Goal: Task Accomplishment & Management: Complete application form

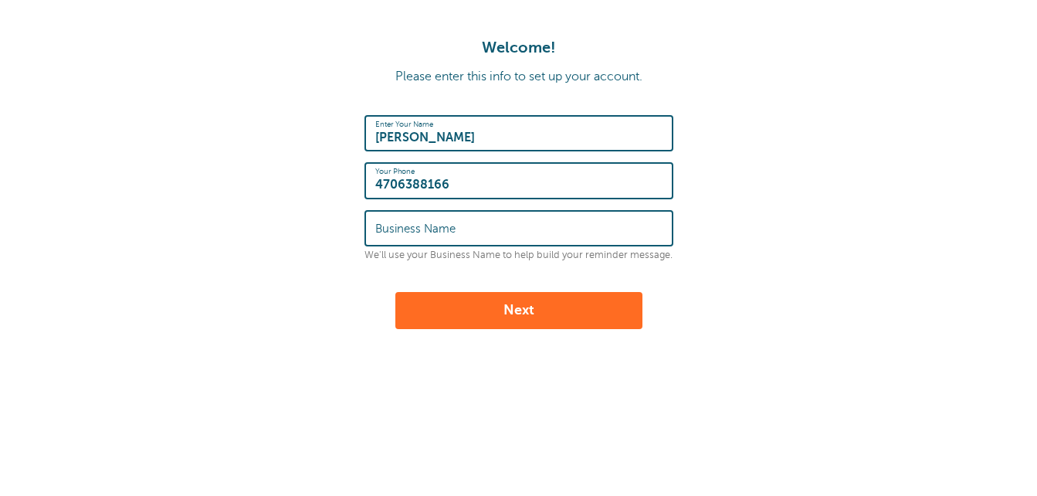
click at [502, 236] on input "Business Name" at bounding box center [518, 227] width 287 height 33
type input "aroma haven cosmetics"
click at [526, 303] on button "Next" at bounding box center [518, 310] width 247 height 37
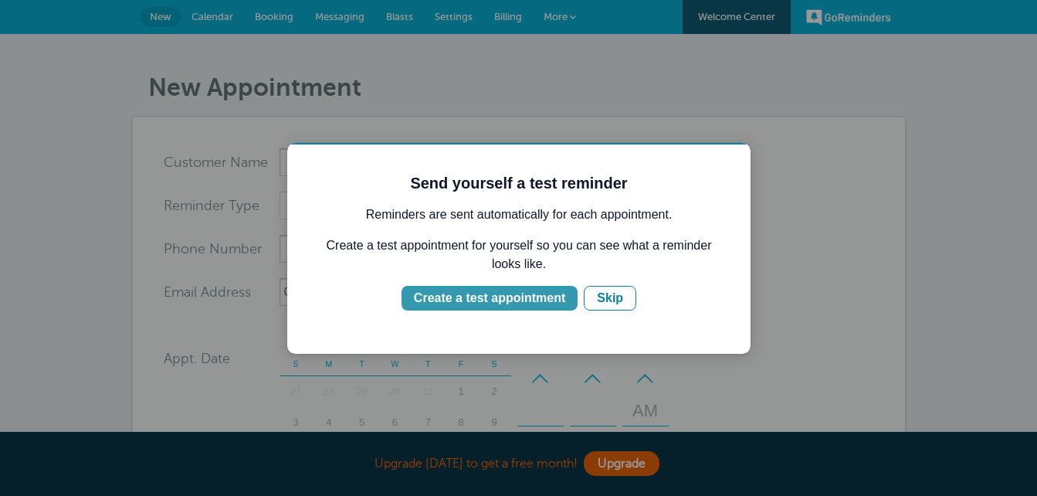
click at [506, 304] on div "Create a test appointment" at bounding box center [489, 298] width 151 height 19
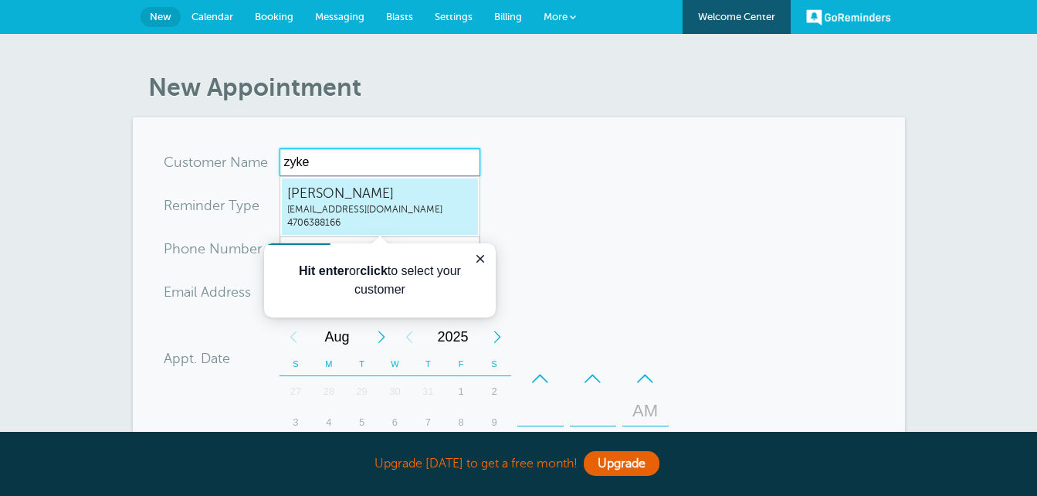
click at [357, 191] on span "[PERSON_NAME]" at bounding box center [379, 193] width 185 height 19
type input "[EMAIL_ADDRESS]"
type input "[PERSON_NAME]"
type input "4706388166"
type input "[EMAIL_ADDRESS][DOMAIN_NAME]"
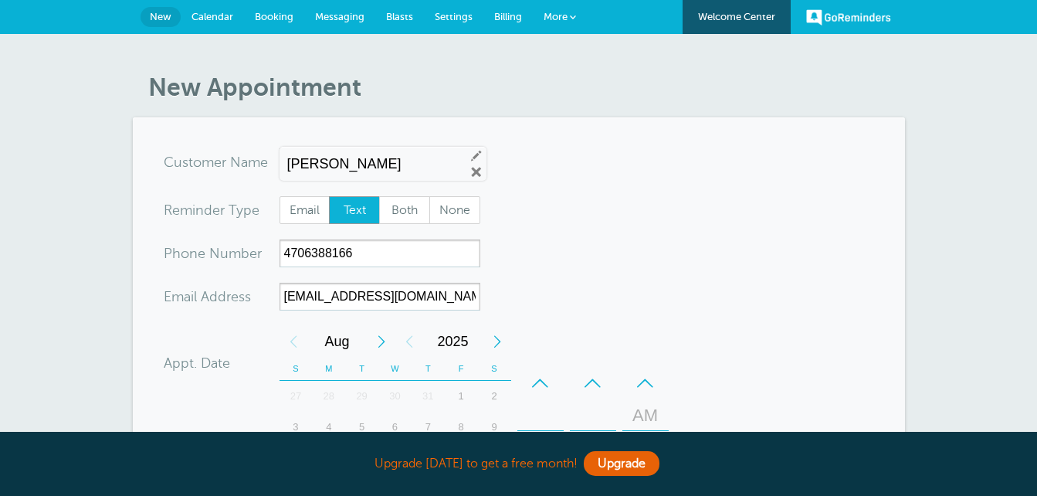
scroll to position [557, 0]
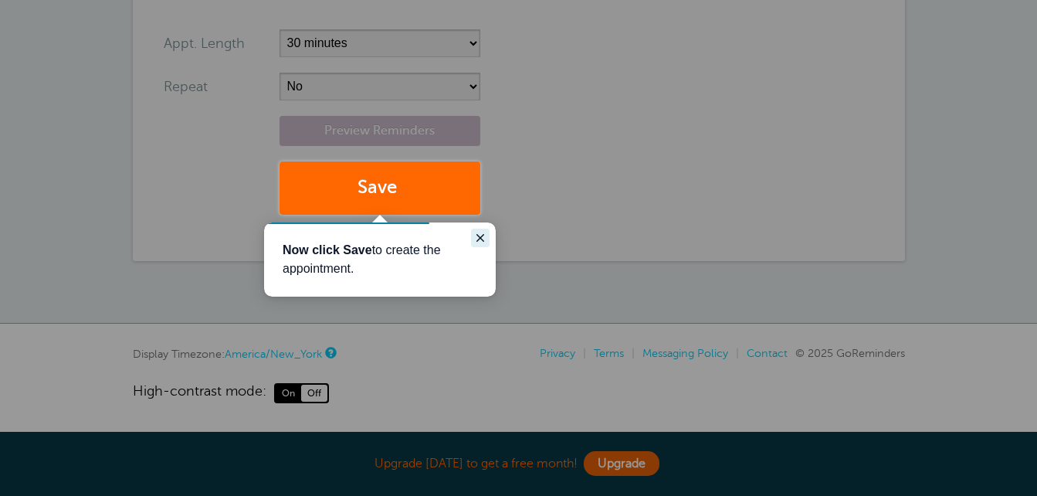
click at [477, 237] on icon "Close guide" at bounding box center [480, 238] width 12 height 12
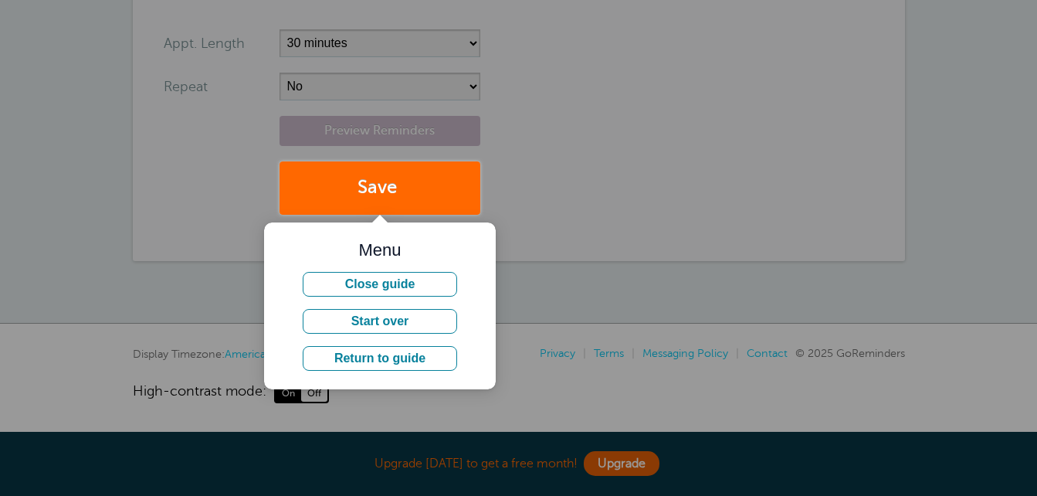
click at [586, 187] on div at bounding box center [758, 107] width 557 height 215
click at [390, 361] on button "Return to guide" at bounding box center [380, 358] width 154 height 25
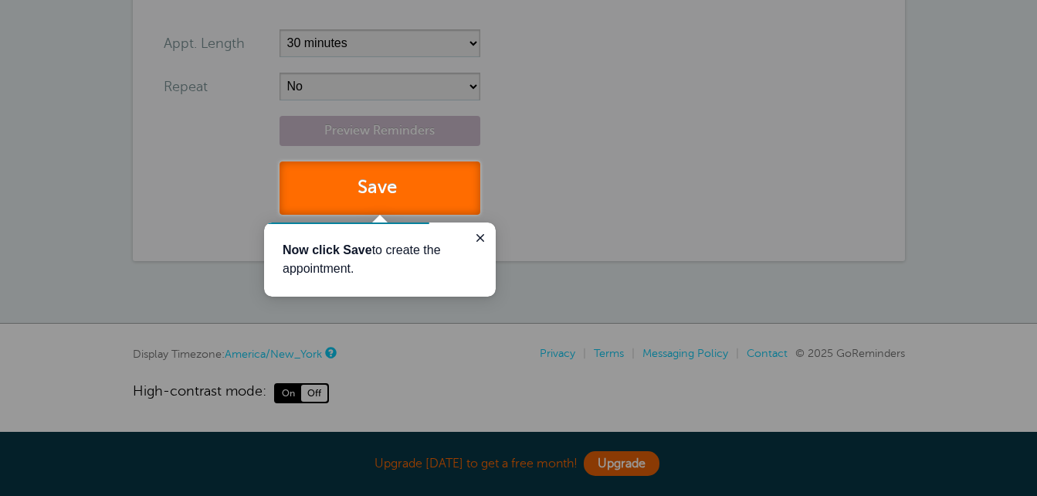
click at [414, 197] on button "Save" at bounding box center [379, 187] width 201 height 53
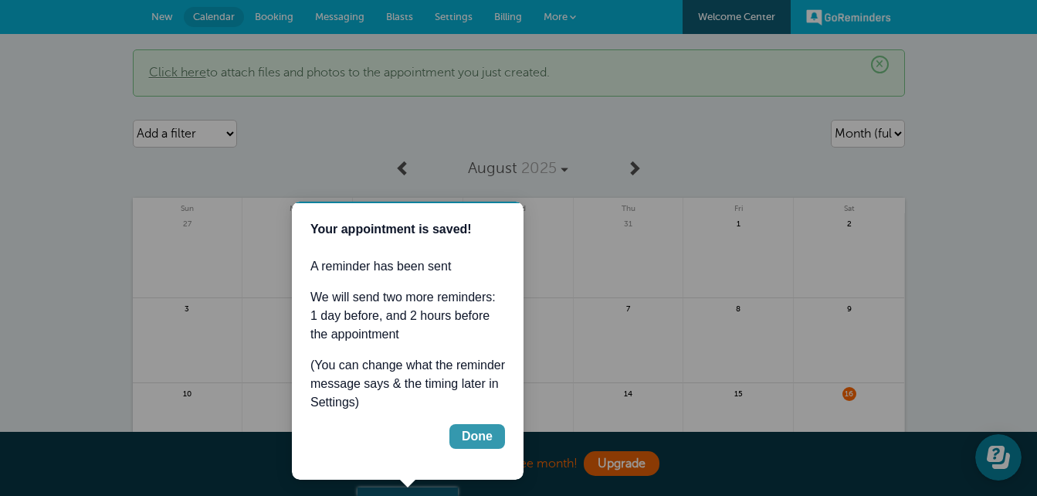
click at [476, 428] on div "Done" at bounding box center [477, 436] width 31 height 19
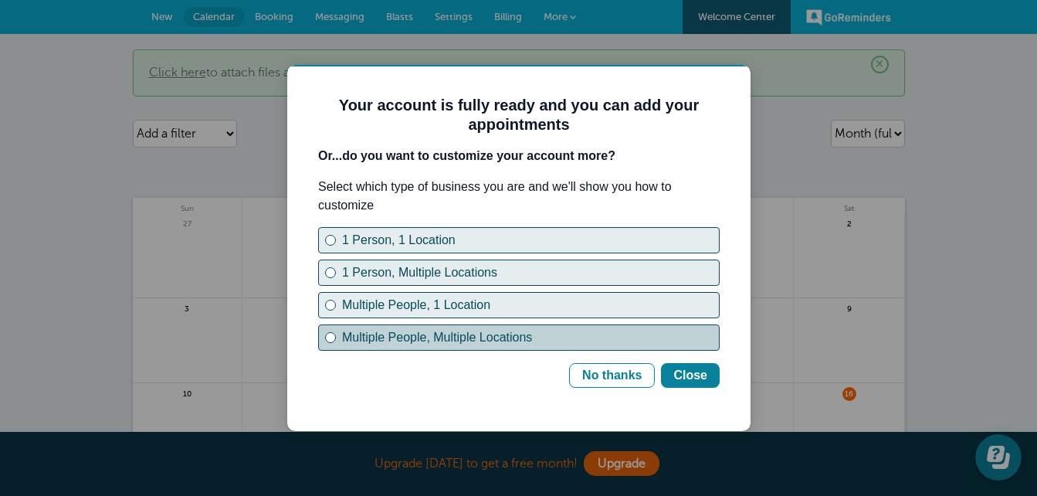
click at [480, 328] on div "Multiple People, Multiple Locations" at bounding box center [530, 337] width 377 height 19
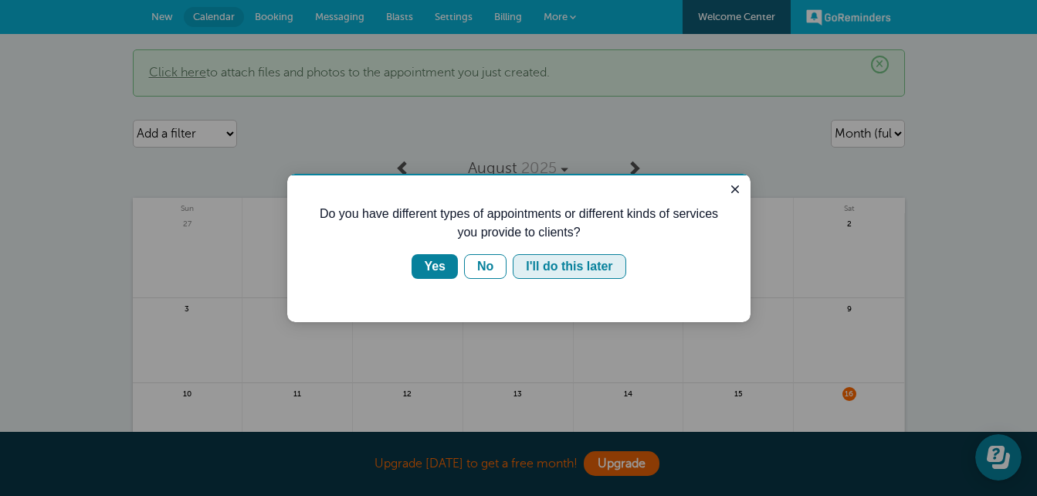
click at [553, 263] on div "I'll do this later" at bounding box center [569, 266] width 86 height 19
